Goal: Task Accomplishment & Management: Manage account settings

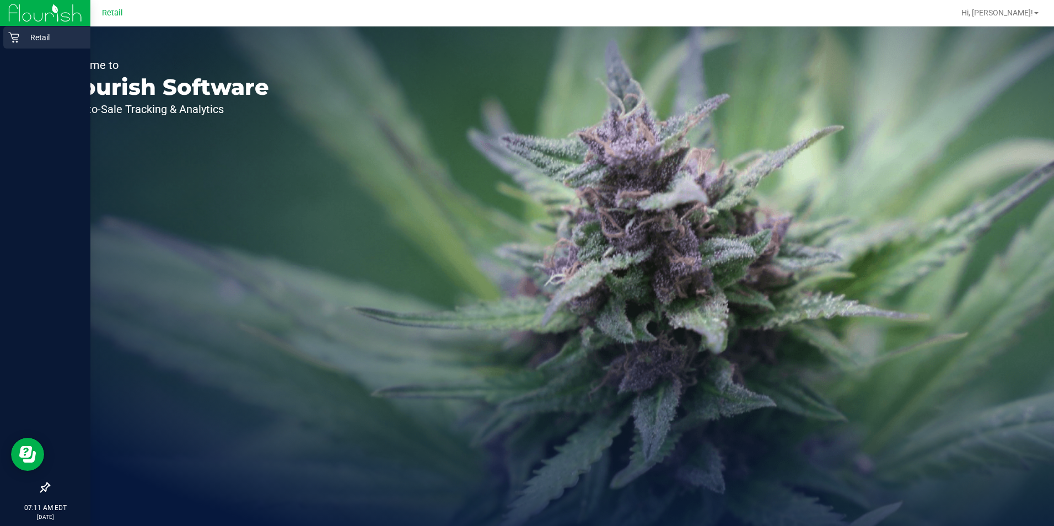
click at [19, 35] on icon at bounding box center [13, 38] width 10 height 10
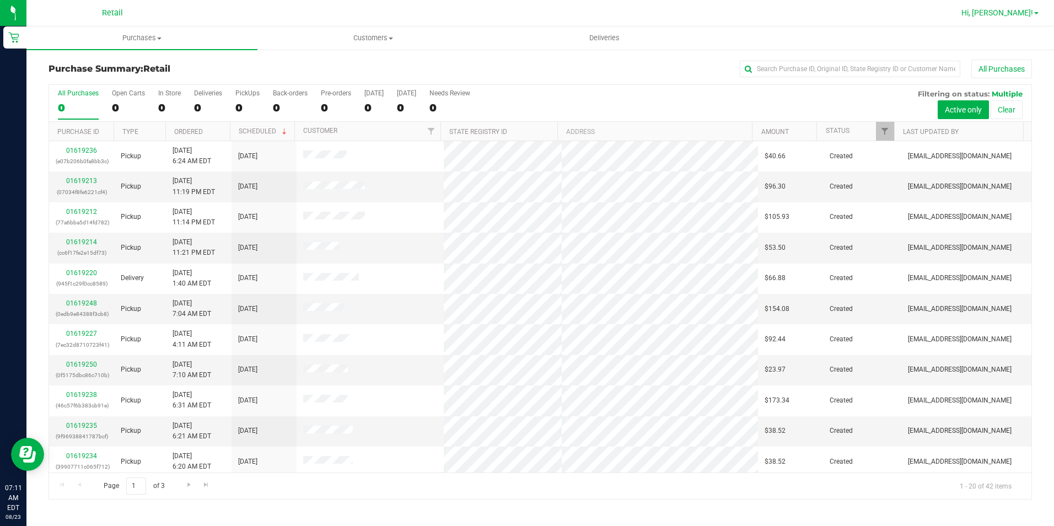
click at [1013, 14] on span "Hi, [PERSON_NAME]!" at bounding box center [997, 12] width 72 height 9
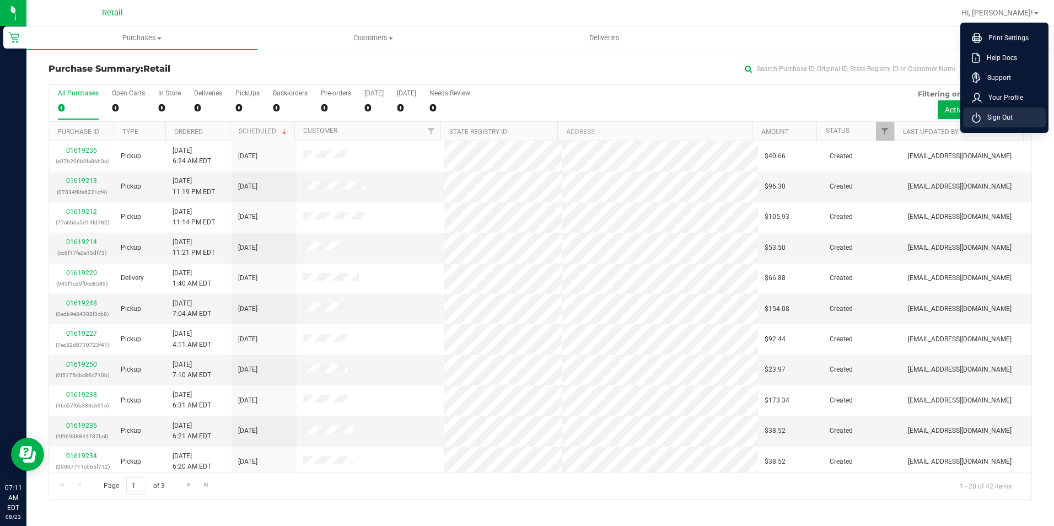
click at [996, 117] on span "Sign Out" at bounding box center [997, 117] width 32 height 11
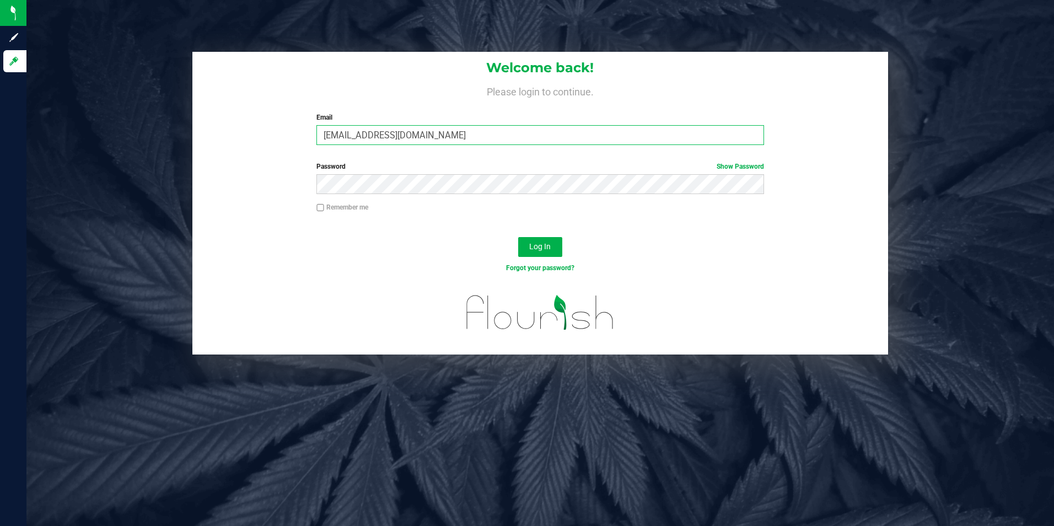
click at [456, 139] on input "[EMAIL_ADDRESS][DOMAIN_NAME]" at bounding box center [540, 135] width 448 height 20
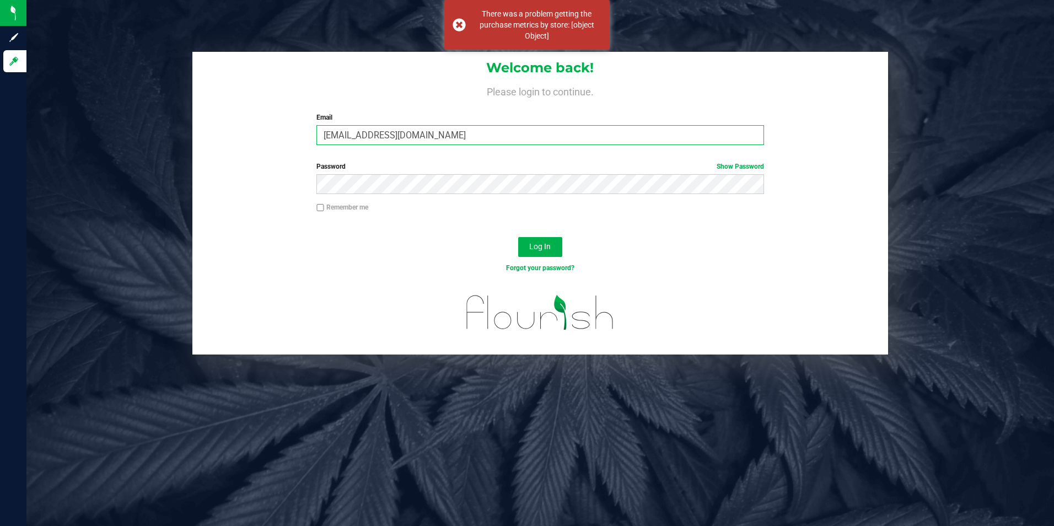
type input "[EMAIL_ADDRESS][DOMAIN_NAME]"
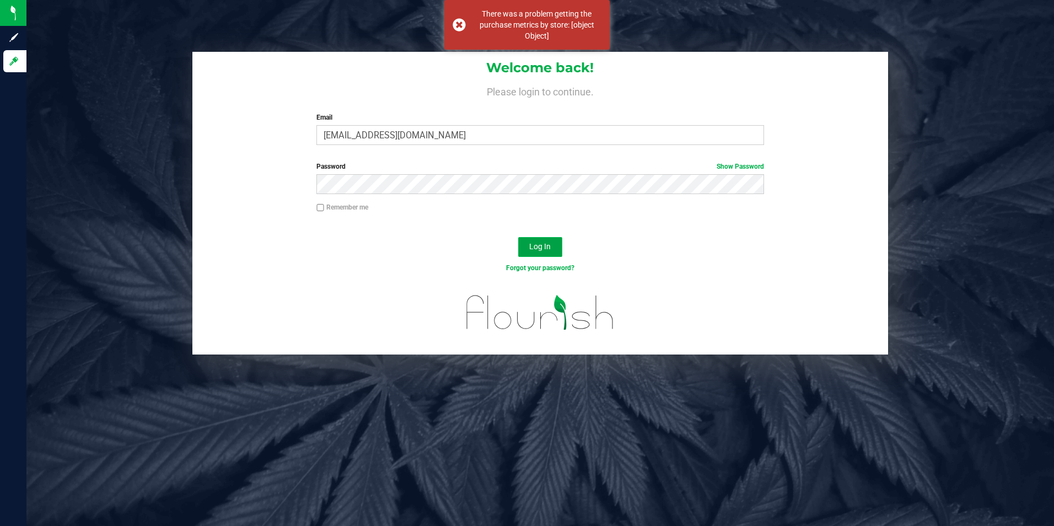
click at [553, 250] on button "Log In" at bounding box center [540, 247] width 44 height 20
